Goal: Information Seeking & Learning: Learn about a topic

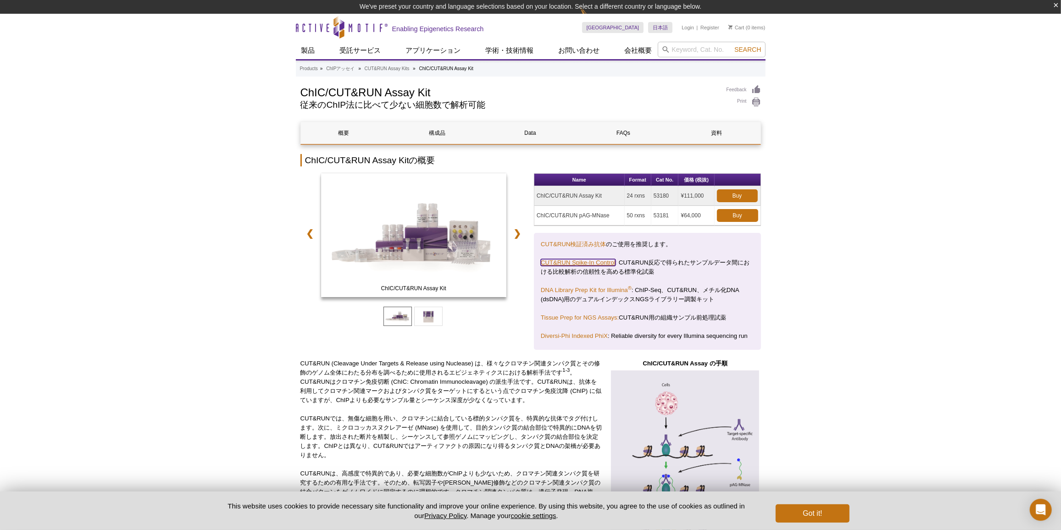
click at [561, 260] on link "CUT&RUN Spike-In Control" at bounding box center [578, 262] width 75 height 7
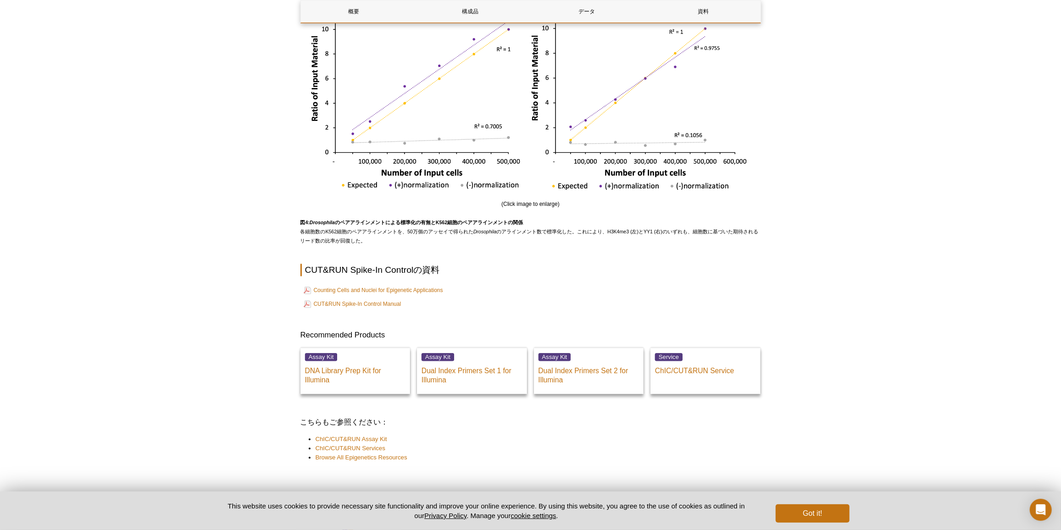
scroll to position [1717, 0]
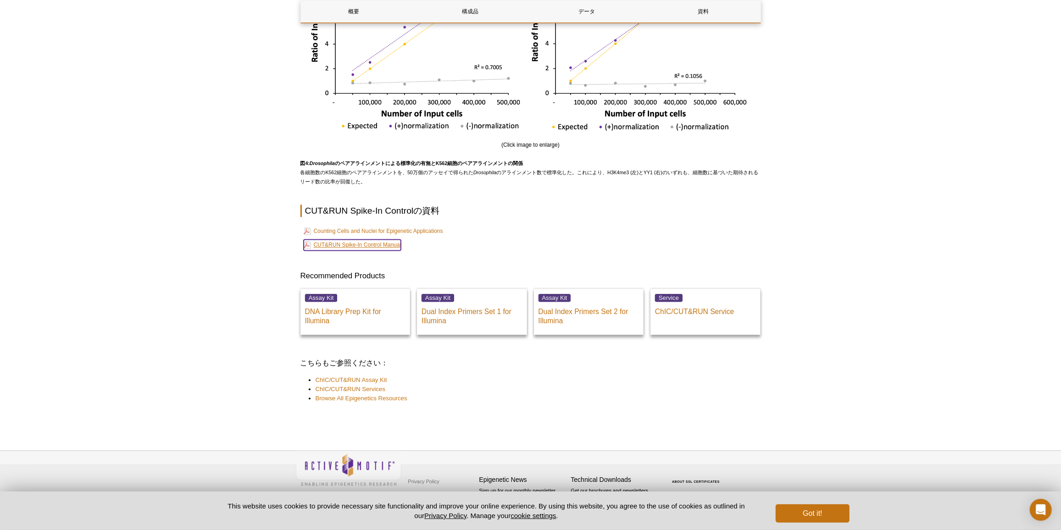
click at [373, 250] on link "CUT&RUN Spike-In Control Manual" at bounding box center [353, 244] width 98 height 11
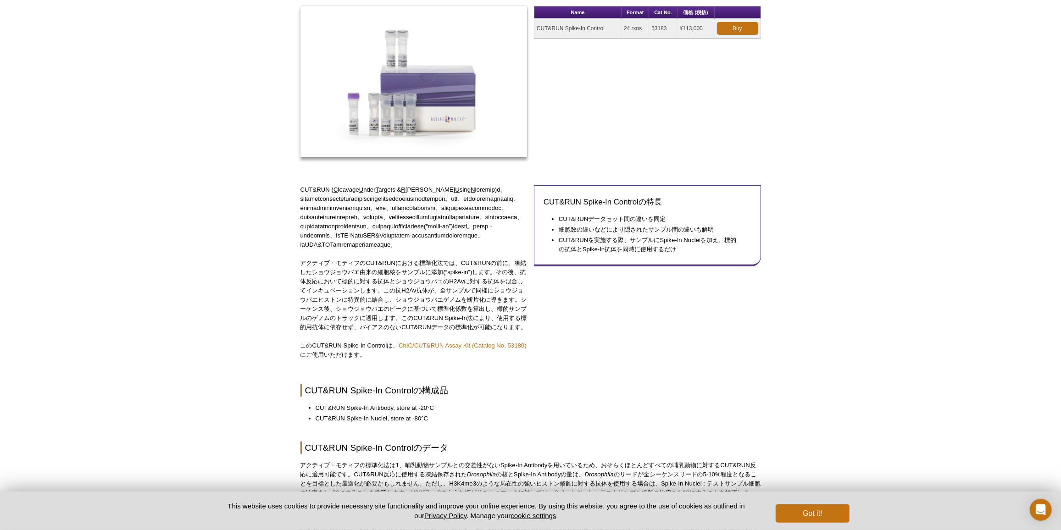
scroll to position [0, 0]
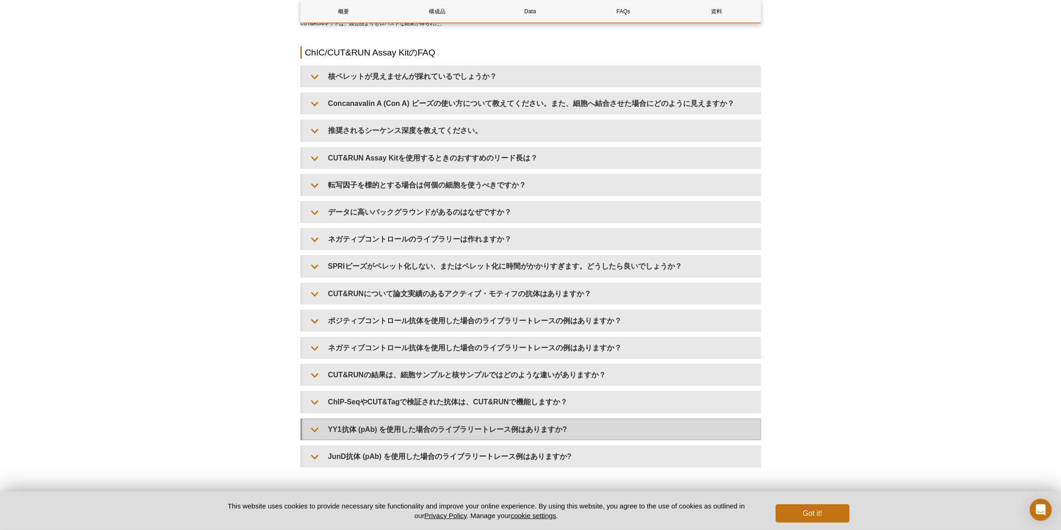
scroll to position [2710, 0]
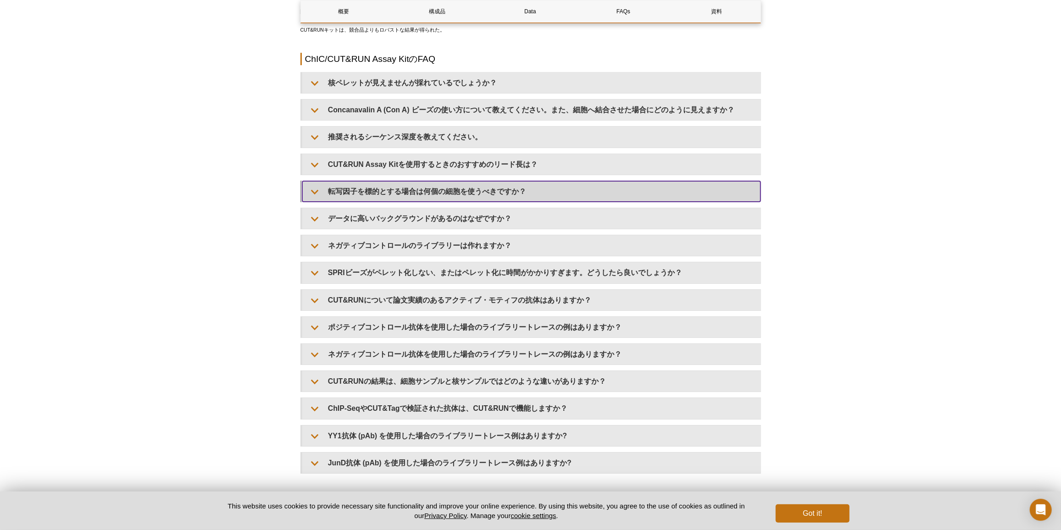
click at [546, 200] on summary "転写因子を標的とする場合は何個の細胞を使うべきですか？" at bounding box center [531, 191] width 458 height 21
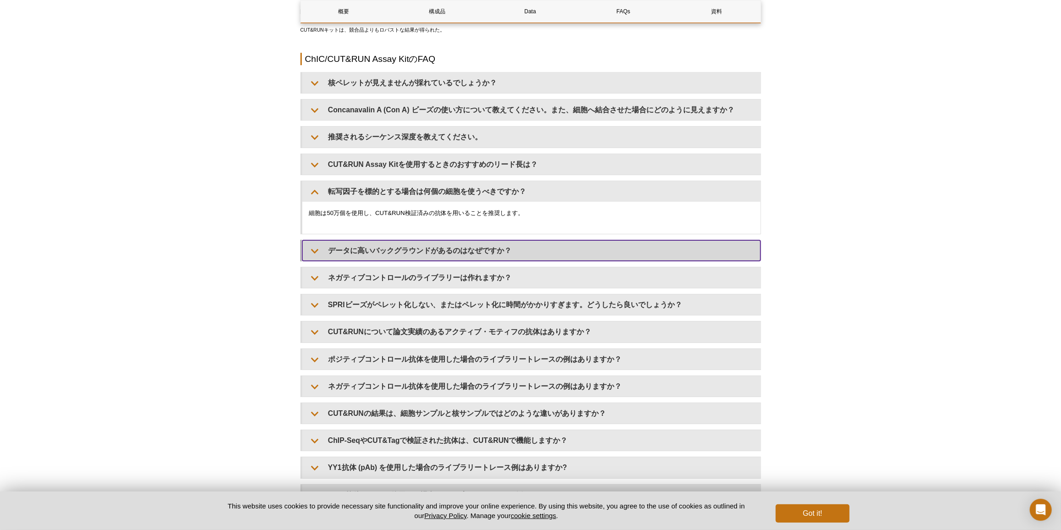
click at [540, 255] on summary "データに高いバックグラウンドがあるのはなぜですか？" at bounding box center [531, 250] width 458 height 21
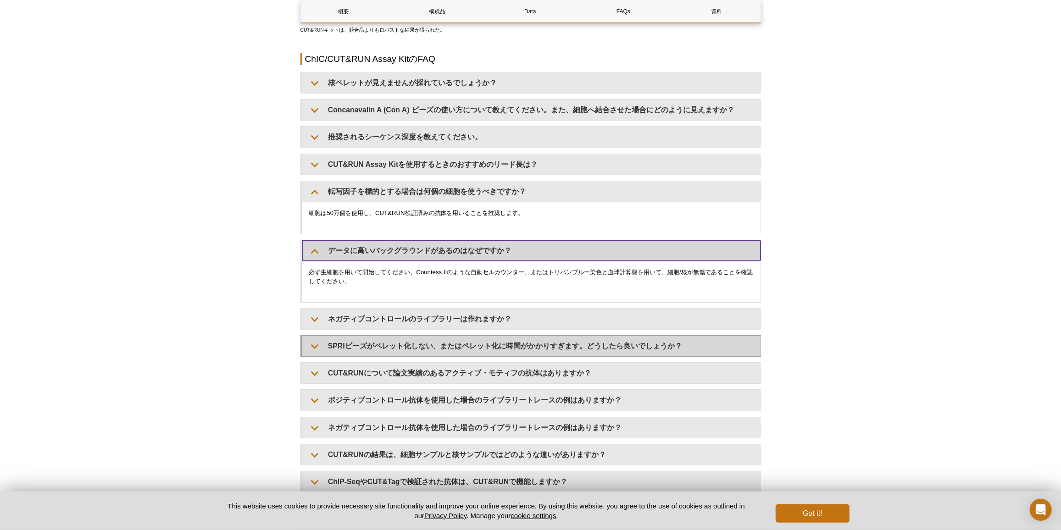
scroll to position [2794, 0]
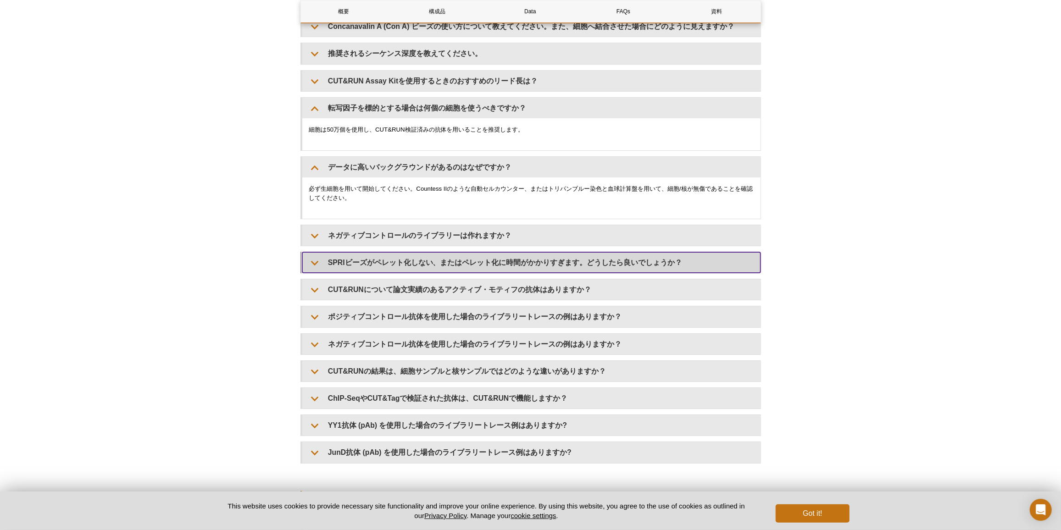
click at [555, 261] on summary "SPRIビーズがペレット化しない、またはペレット化に時間がかかりすぎます。どうしたら良いでしょうか？" at bounding box center [531, 262] width 458 height 21
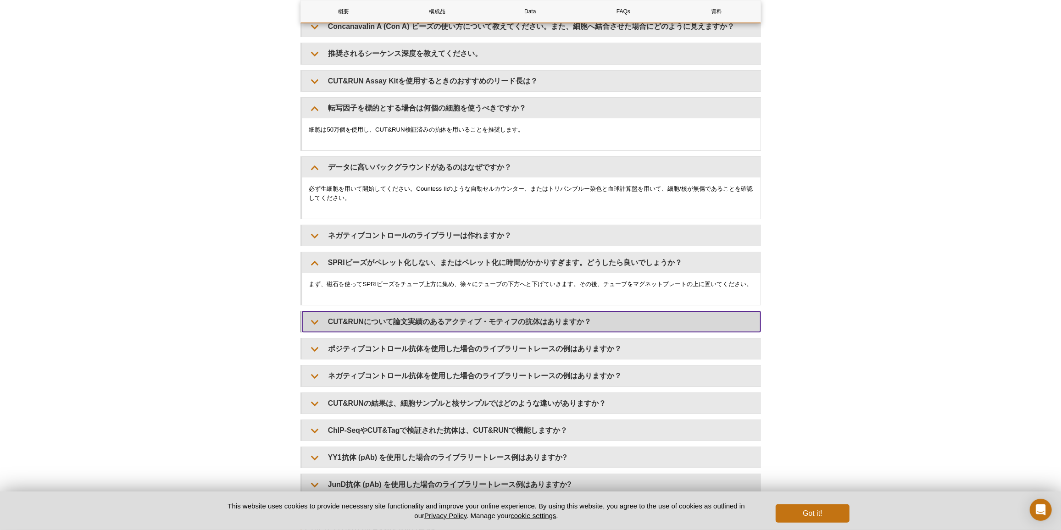
click at [545, 332] on summary "CUT&RUNについて論文実績のあるアクティブ・モティフの抗体はありますか？" at bounding box center [531, 321] width 458 height 21
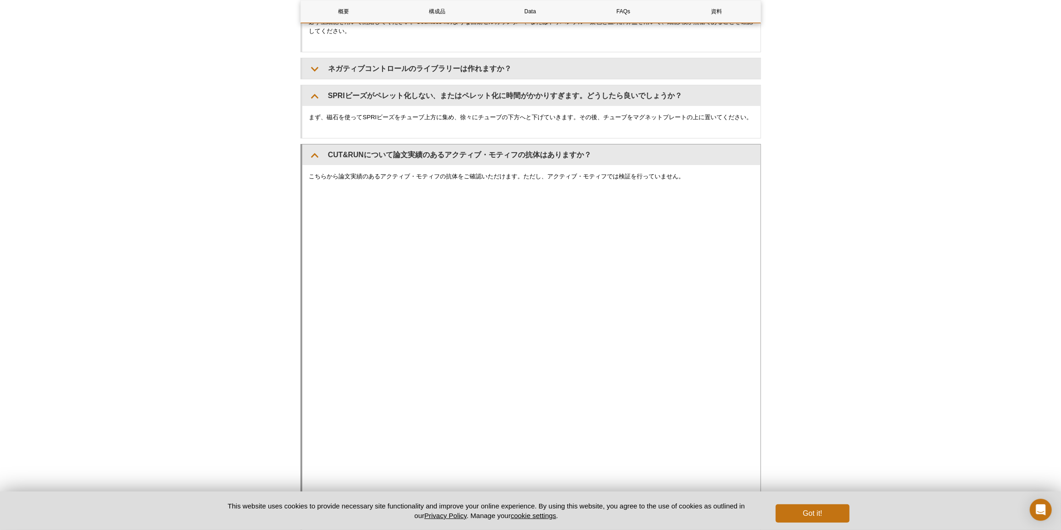
scroll to position [3127, 0]
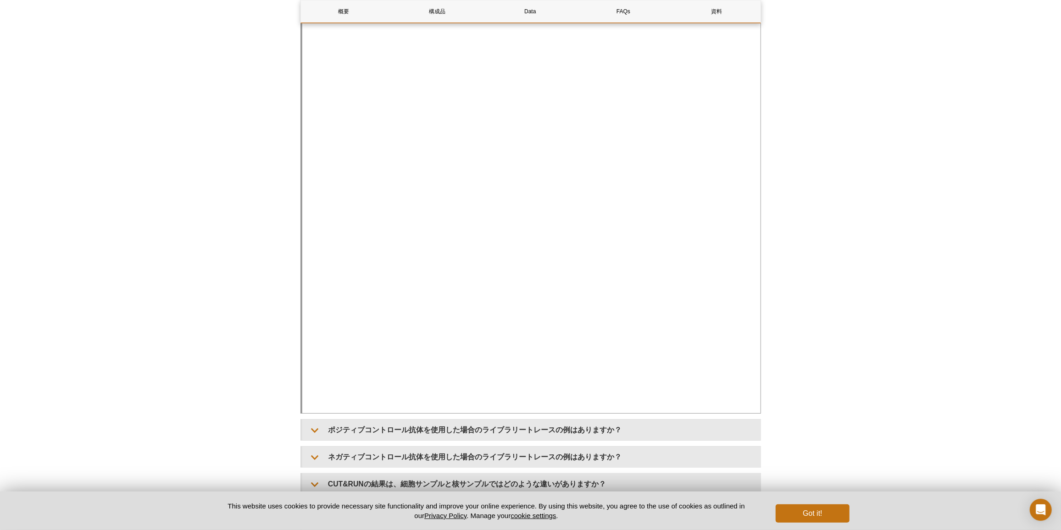
click at [754, 410] on div "こちらから論文実績のあるアクティブ・モティフの抗体をご確認いただけます。ただし、アクティブ・モティフでは検証を行っていません。" at bounding box center [531, 206] width 458 height 415
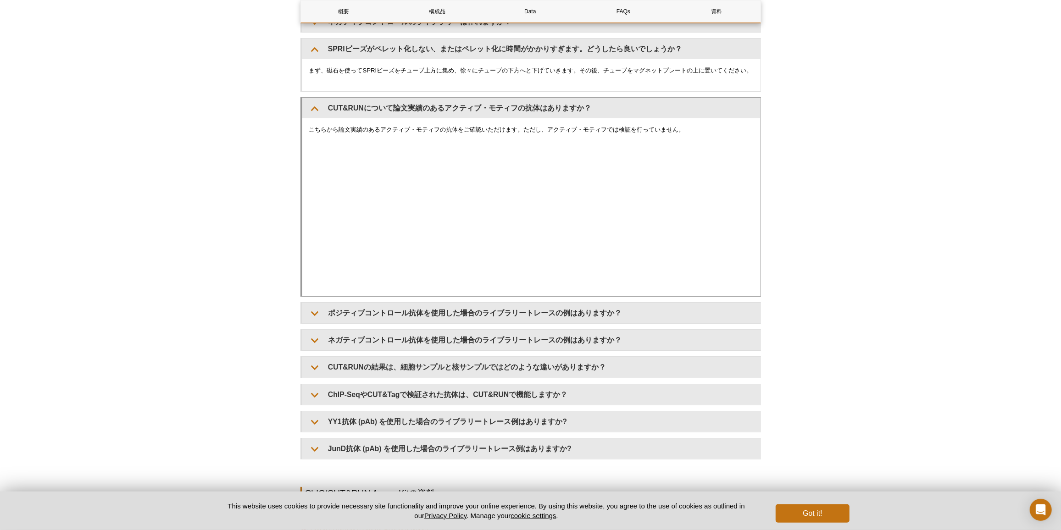
scroll to position [3002, 0]
